Goal: Task Accomplishment & Management: Use online tool/utility

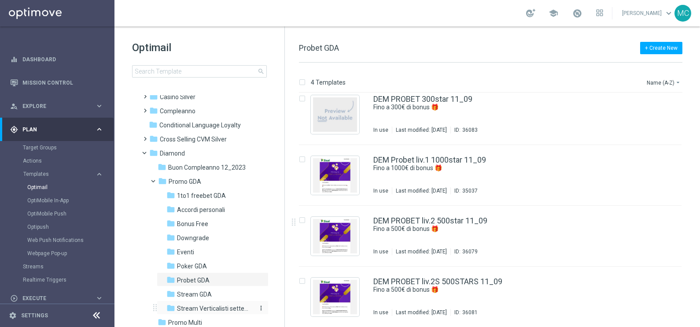
scroll to position [110, 0]
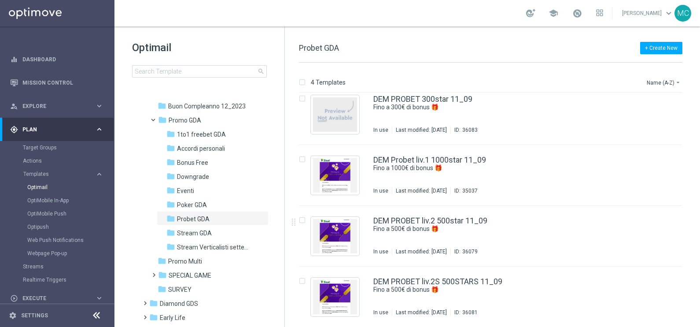
drag, startPoint x: 185, startPoint y: 191, endPoint x: 442, endPoint y: 180, distance: 257.3
click at [185, 190] on span "Eventi" at bounding box center [185, 191] width 17 height 8
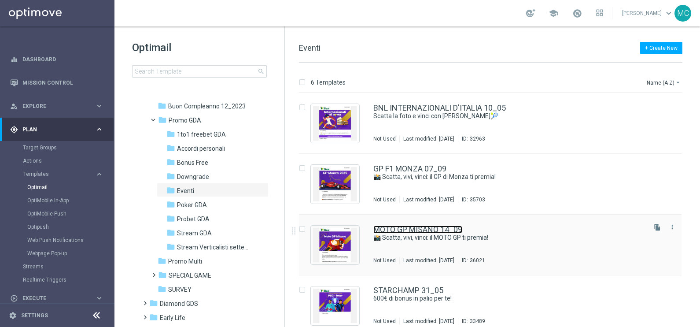
click at [425, 225] on link "MOTO GP MISANO 14_09" at bounding box center [417, 229] width 89 height 8
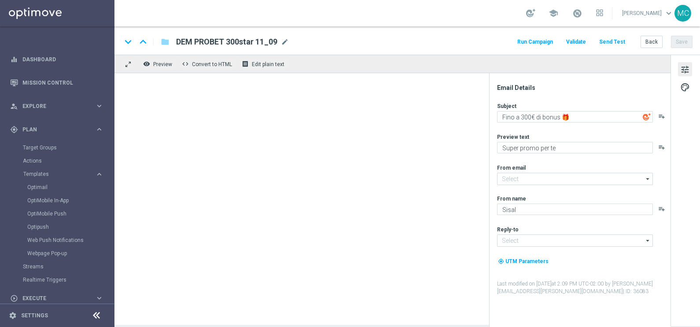
type textarea "📸 Scatta, vivi, vinci: il MOTO GP ti premia!"
type textarea "MOTO GP Imola 2025"
type input "[EMAIL_ADDRESS][DOMAIN_NAME]"
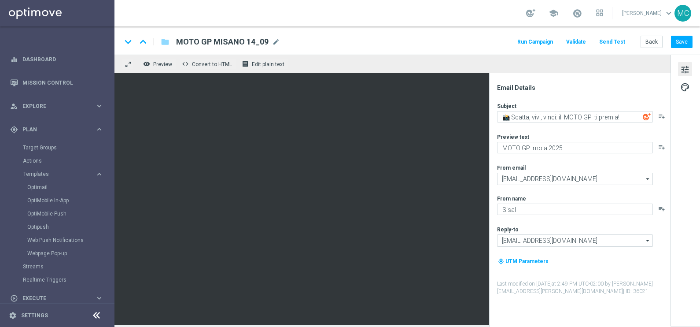
click at [544, 40] on button "Run Campaign" at bounding box center [535, 42] width 38 height 12
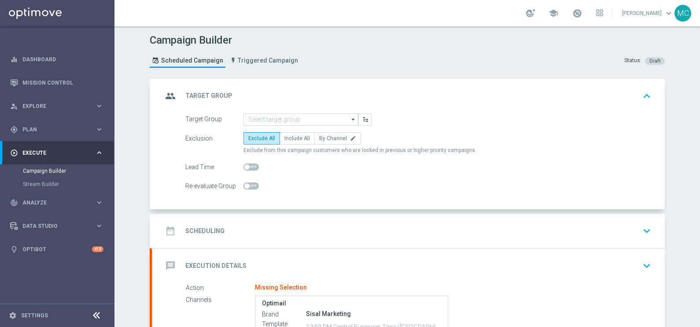
click at [350, 117] on icon "arrow_drop_down" at bounding box center [353, 119] width 9 height 11
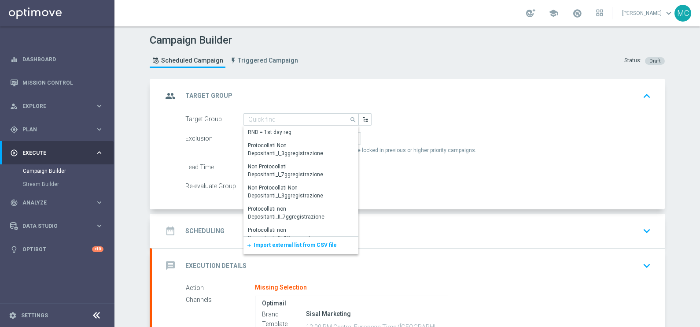
click at [307, 240] on div "add Import external list from CSV file" at bounding box center [300, 245] width 115 height 18
click at [270, 243] on span "Import external list from CSV file" at bounding box center [295, 245] width 83 height 6
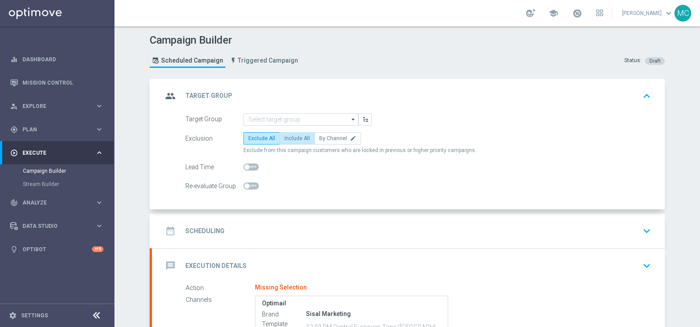
click at [291, 135] on span "Include All" at bounding box center [297, 138] width 26 height 6
click at [290, 137] on input "Include All" at bounding box center [287, 140] width 6 height 6
radio input "true"
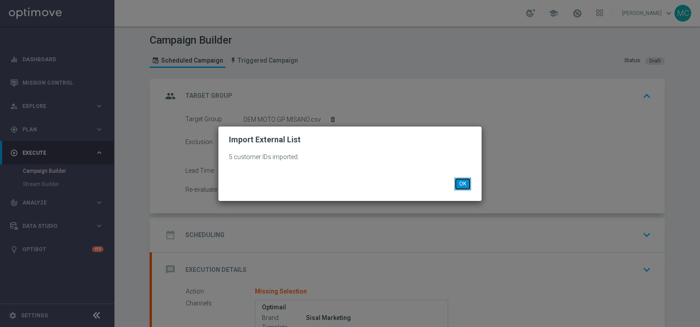
click at [467, 186] on button "OK" at bounding box center [462, 183] width 17 height 12
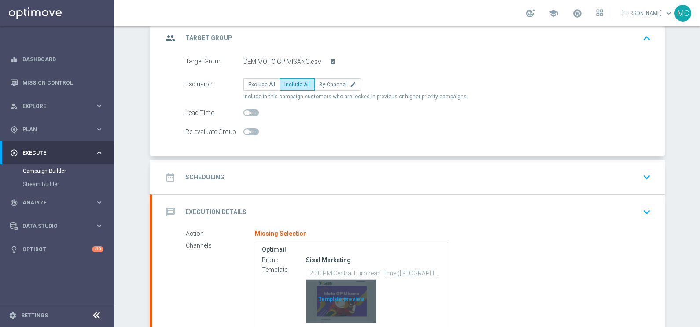
scroll to position [110, 0]
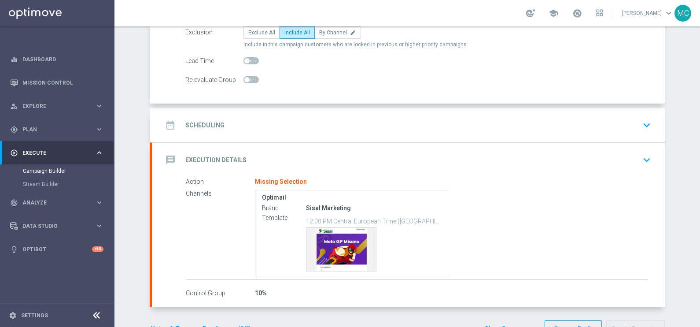
drag, startPoint x: 647, startPoint y: 122, endPoint x: 637, endPoint y: 121, distance: 9.3
click at [647, 122] on icon "keyboard_arrow_down" at bounding box center [646, 124] width 13 height 13
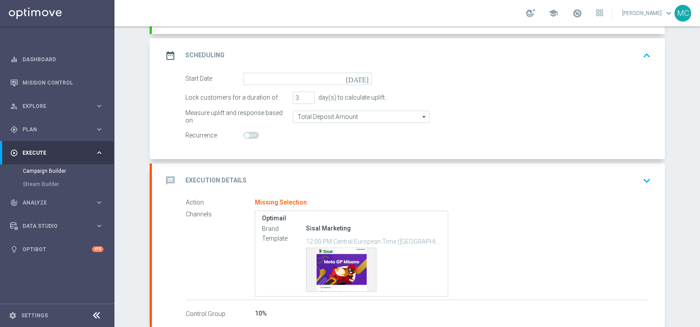
click at [361, 76] on icon "[DATE]" at bounding box center [359, 78] width 26 height 10
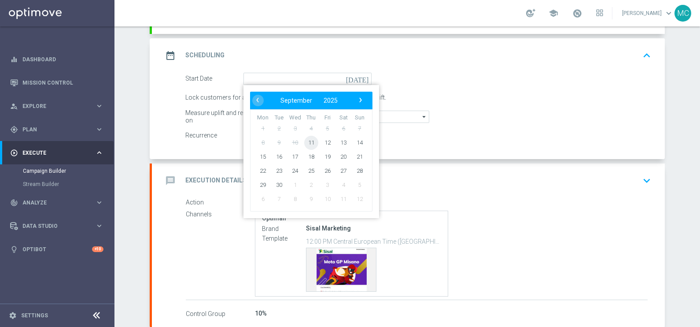
click at [307, 139] on span "11" at bounding box center [311, 142] width 14 height 14
type input "[DATE]"
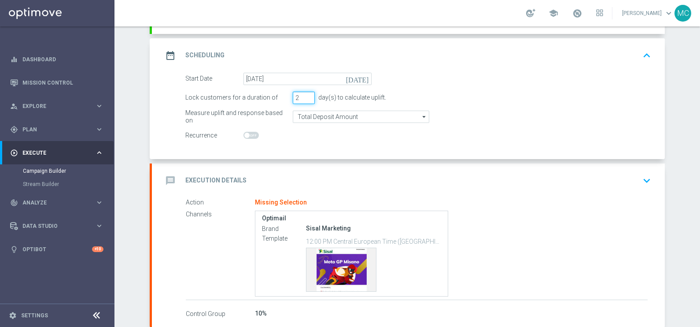
click at [304, 99] on input "2" at bounding box center [304, 98] width 22 height 12
click at [306, 94] on input "3" at bounding box center [304, 98] width 22 height 12
click at [306, 94] on input "4" at bounding box center [304, 98] width 22 height 12
click at [509, 99] on div "Lock customers for a duration of 4 day(s) to calculate uplift." at bounding box center [418, 98] width 479 height 12
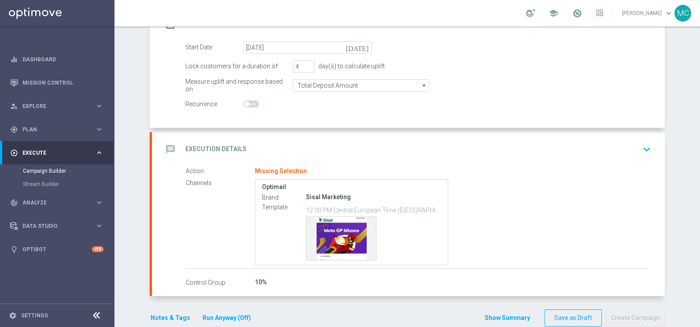
scroll to position [156, 0]
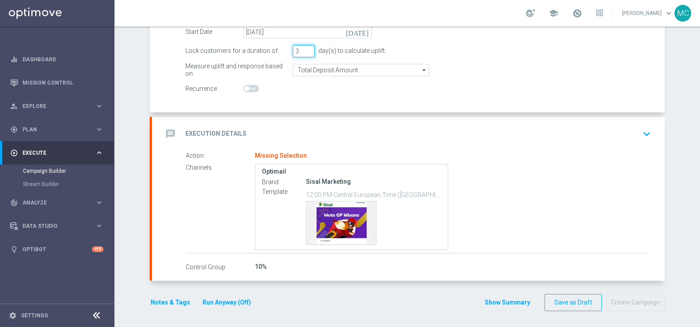
type input "3"
click at [304, 51] on input "3" at bounding box center [304, 51] width 22 height 12
click at [645, 133] on icon "keyboard_arrow_down" at bounding box center [646, 133] width 13 height 13
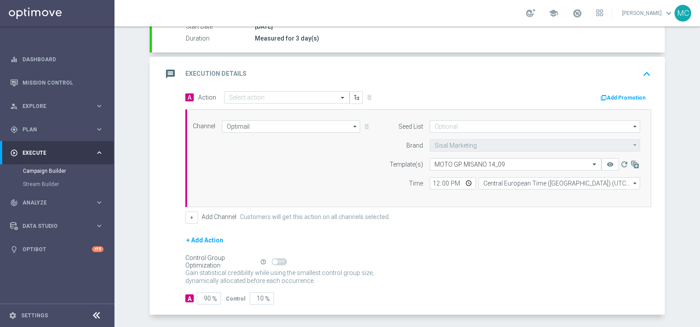
scroll to position [148, 0]
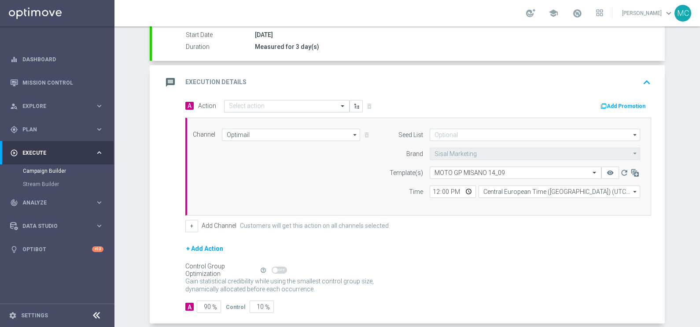
click at [272, 103] on input "text" at bounding box center [278, 106] width 98 height 7
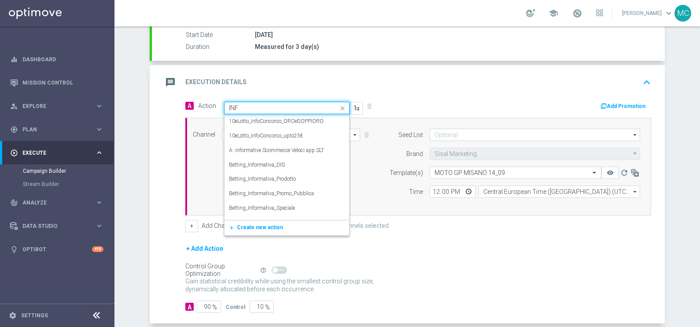
type input "INFO"
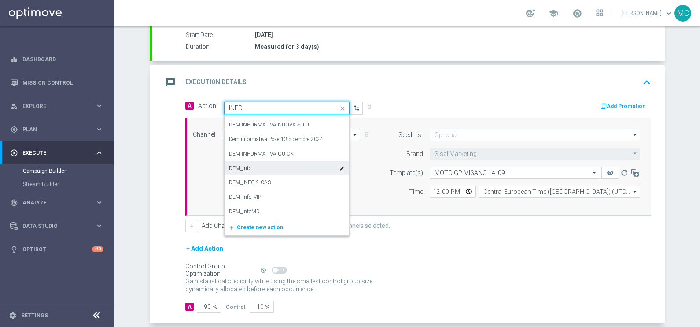
click at [253, 166] on div "DEM_info edit" at bounding box center [287, 168] width 116 height 15
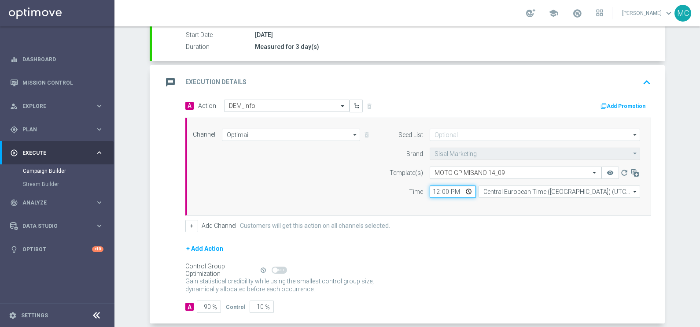
drag, startPoint x: 442, startPoint y: 189, endPoint x: 415, endPoint y: 187, distance: 27.8
click at [415, 187] on div "Time 12:00 Central European Time ([GEOGRAPHIC_DATA]) (UTC +02:00) Central Europ…" at bounding box center [512, 191] width 269 height 12
type input "18:00"
click at [494, 223] on div "+ Add Channel Customers will get this action on all channels selected." at bounding box center [418, 226] width 466 height 12
drag, startPoint x: 198, startPoint y: 304, endPoint x: 225, endPoint y: 303, distance: 26.9
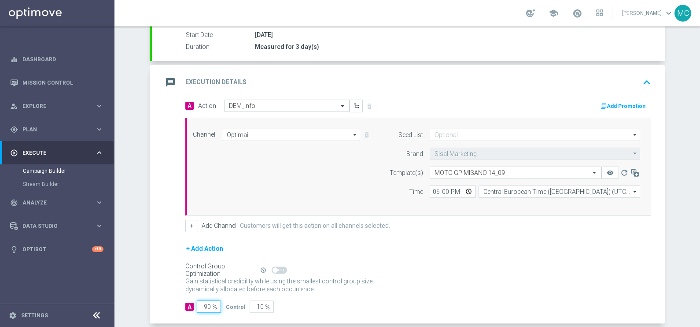
click at [224, 303] on div "A 90 % Control 10 %" at bounding box center [418, 306] width 466 height 12
type input "1"
type input "99"
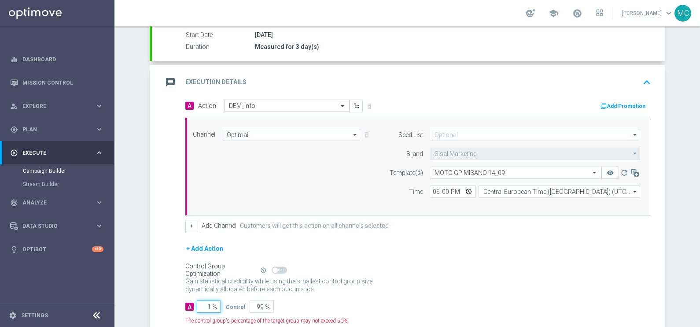
type input "10"
type input "90"
type input "100"
type input "0"
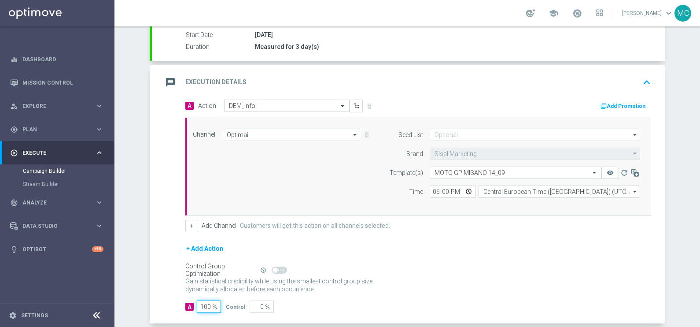
type input "100"
drag, startPoint x: 547, startPoint y: 238, endPoint x: 542, endPoint y: 227, distance: 12.2
click at [546, 231] on form "A Action Select action DEM_info delete_forever Add Promotion Channel Optimail O…" at bounding box center [418, 206] width 466 height 214
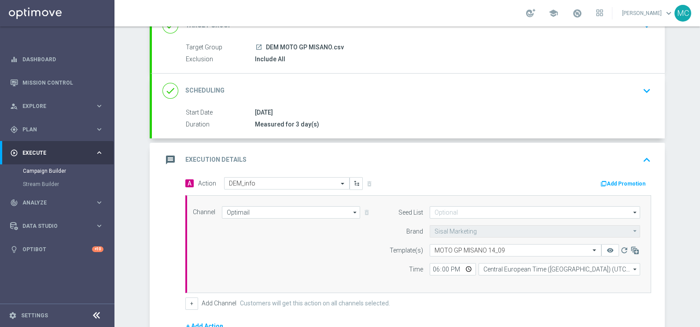
scroll to position [165, 0]
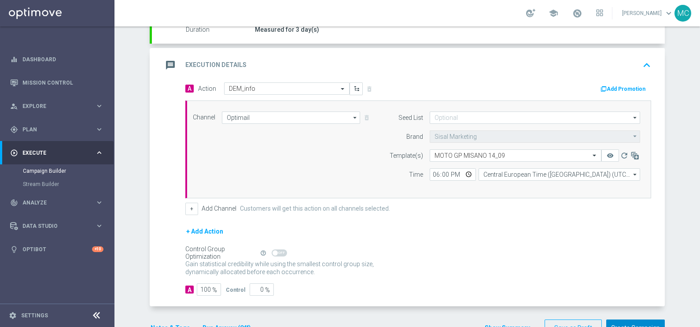
click at [630, 319] on button "Create Campaign" at bounding box center [635, 327] width 59 height 17
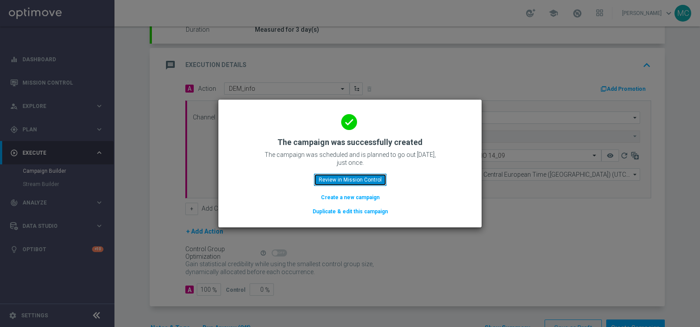
click at [368, 180] on button "Review in Mission Control" at bounding box center [350, 179] width 73 height 12
